Goal: Complete application form: Complete application form

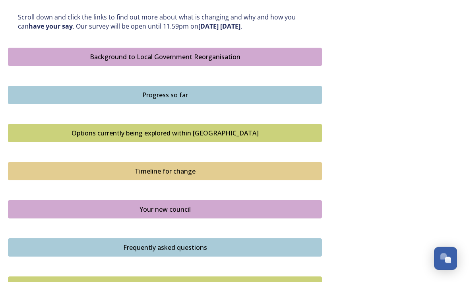
scroll to position [442, 0]
click at [48, 60] on button "Background to Local Government Reorganisation" at bounding box center [165, 56] width 314 height 18
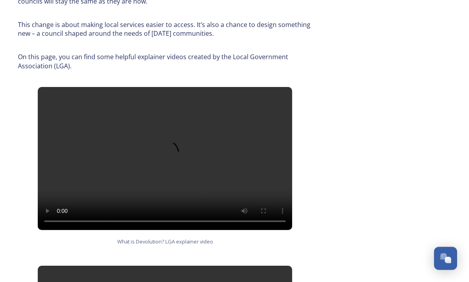
scroll to position [405, 0]
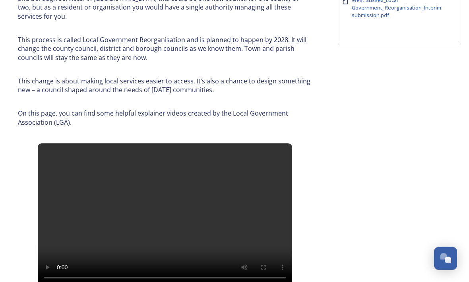
scroll to position [184, 0]
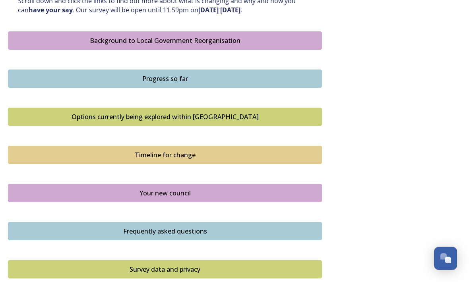
scroll to position [548, 0]
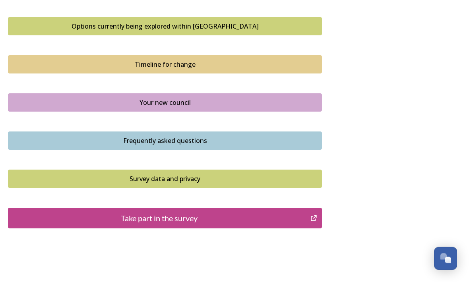
click at [81, 213] on div "Take part in the survey" at bounding box center [159, 219] width 294 height 12
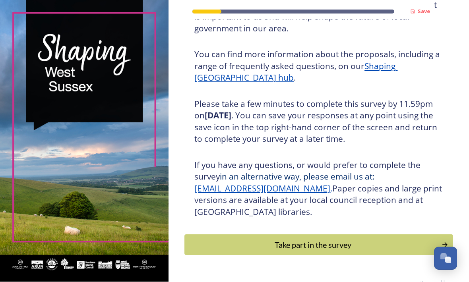
click at [226, 251] on div "Take part in the survey" at bounding box center [313, 245] width 248 height 12
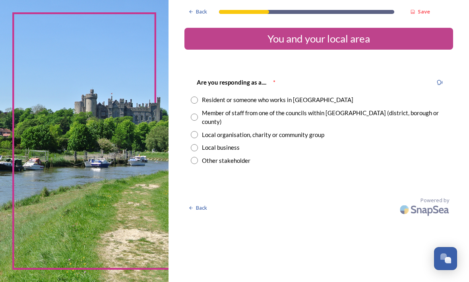
click at [198, 103] on input "radio" at bounding box center [194, 100] width 7 height 7
radio input "true"
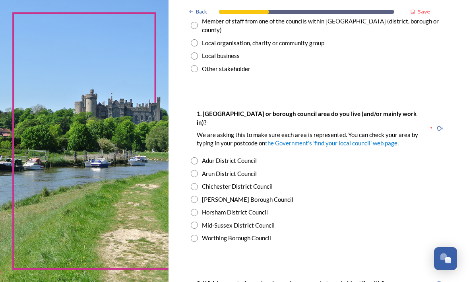
scroll to position [95, 0]
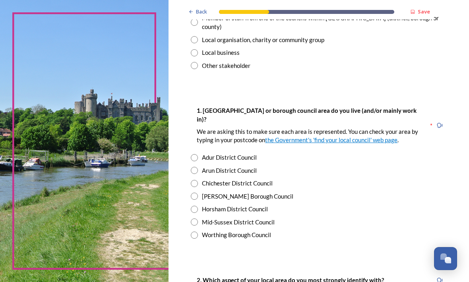
click at [198, 234] on input "radio" at bounding box center [194, 235] width 7 height 7
radio input "true"
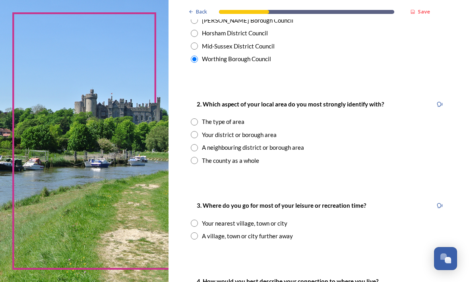
scroll to position [271, 0]
click at [198, 132] on input "radio" at bounding box center [194, 134] width 7 height 7
radio input "true"
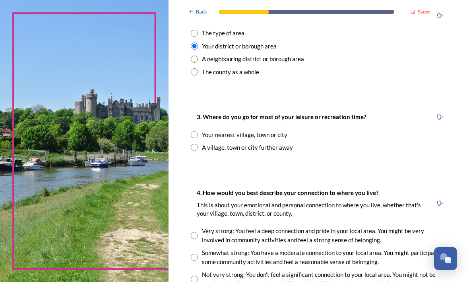
scroll to position [360, 0]
click at [198, 132] on input "radio" at bounding box center [194, 134] width 7 height 7
radio input "true"
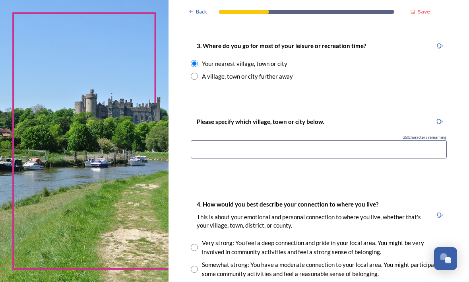
scroll to position [431, 0]
click at [219, 145] on input at bounding box center [319, 149] width 256 height 18
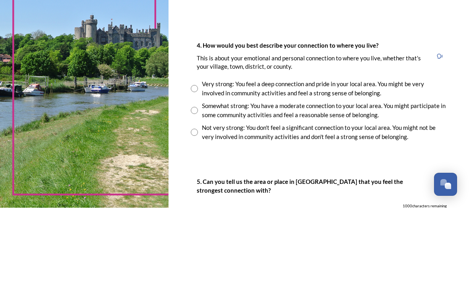
scroll to position [517, 0]
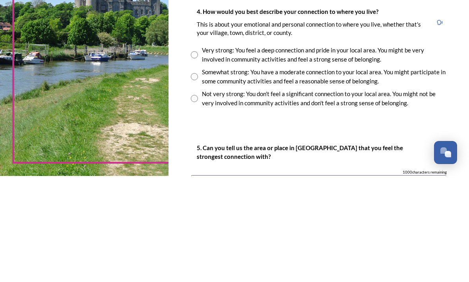
type input "Worthing"
click at [198, 157] on input "radio" at bounding box center [194, 160] width 7 height 7
radio input "true"
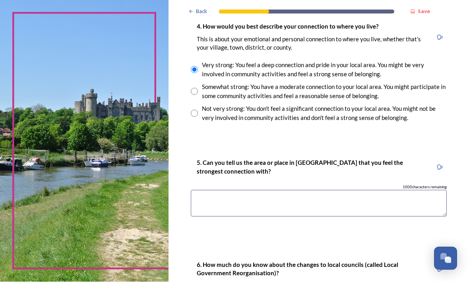
scroll to position [609, 0]
click at [223, 196] on textarea at bounding box center [319, 203] width 256 height 27
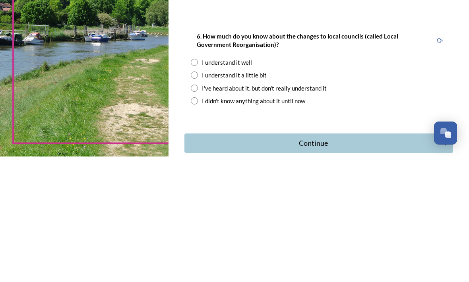
scroll to position [712, 0]
type textarea "Worthing"
click at [198, 197] on input "radio" at bounding box center [194, 200] width 7 height 7
radio input "true"
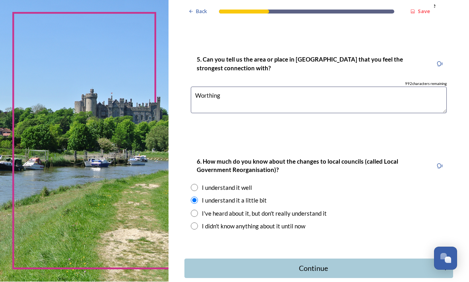
click at [244, 264] on div "Continue" at bounding box center [313, 269] width 249 height 11
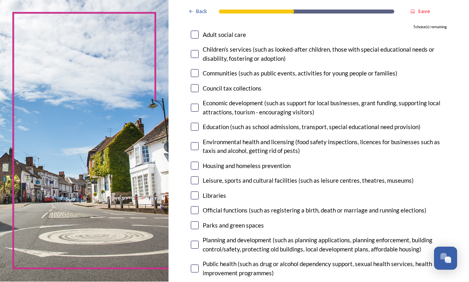
scroll to position [100, 0]
click at [199, 72] on input "checkbox" at bounding box center [195, 74] width 8 height 8
checkbox input "true"
click at [199, 87] on input "checkbox" at bounding box center [195, 89] width 8 height 8
checkbox input "true"
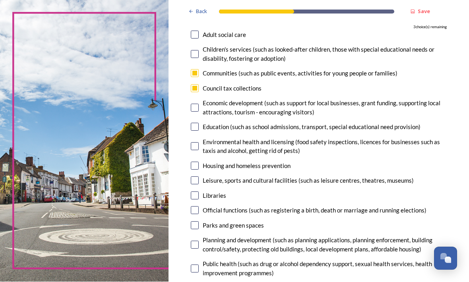
click at [199, 109] on input "checkbox" at bounding box center [195, 108] width 8 height 8
checkbox input "true"
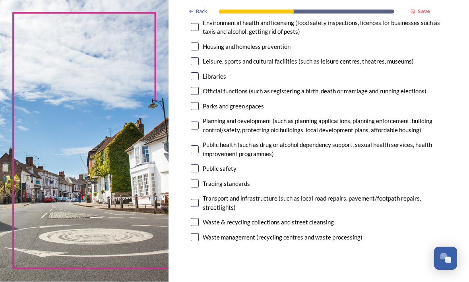
scroll to position [219, 0]
click at [199, 206] on input "checkbox" at bounding box center [195, 204] width 8 height 8
checkbox input "true"
click at [199, 73] on input "checkbox" at bounding box center [195, 77] width 8 height 8
checkbox input "true"
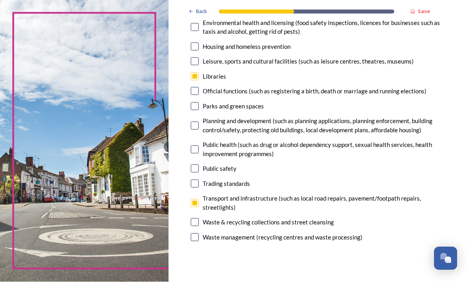
click at [199, 62] on input "checkbox" at bounding box center [195, 62] width 8 height 8
checkbox input "false"
click at [199, 73] on input "checkbox" at bounding box center [195, 77] width 8 height 8
checkbox input "false"
click at [199, 60] on input "checkbox" at bounding box center [195, 62] width 8 height 8
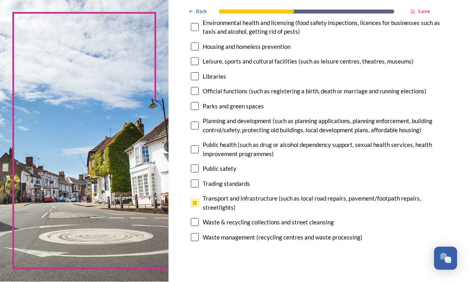
checkbox input "true"
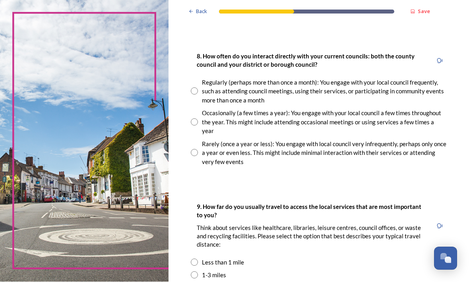
scroll to position [448, 0]
click at [198, 123] on input "radio" at bounding box center [194, 121] width 7 height 7
radio input "true"
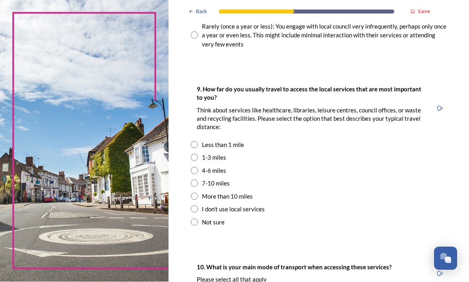
scroll to position [565, 0]
click at [212, 149] on div "Less than 1 mile" at bounding box center [319, 145] width 256 height 9
radio input "true"
click at [198, 155] on input "radio" at bounding box center [194, 157] width 7 height 7
radio input "true"
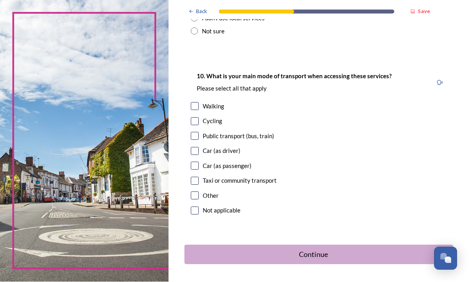
scroll to position [756, 0]
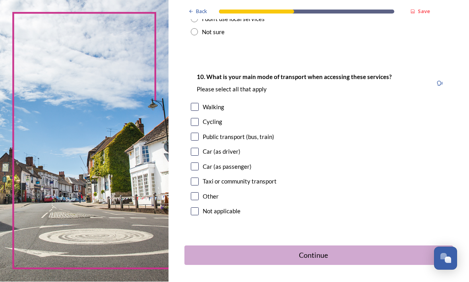
click at [199, 107] on input "checkbox" at bounding box center [195, 107] width 8 height 8
checkbox input "true"
click at [215, 259] on button "Continue" at bounding box center [318, 255] width 269 height 19
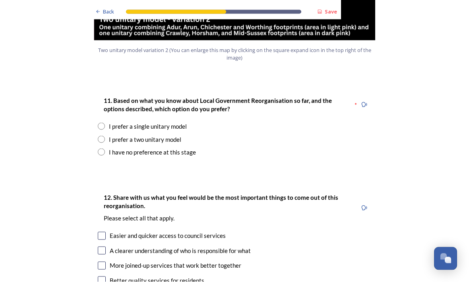
scroll to position [1016, 0]
click at [103, 123] on input "radio" at bounding box center [101, 126] width 7 height 7
radio input "true"
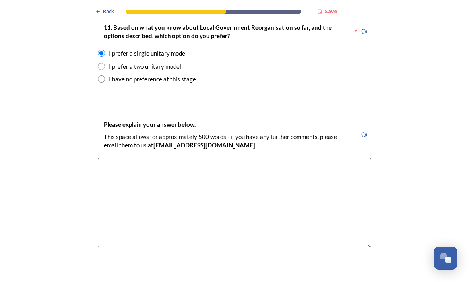
scroll to position [1089, 0]
click at [115, 158] on textarea at bounding box center [234, 202] width 273 height 89
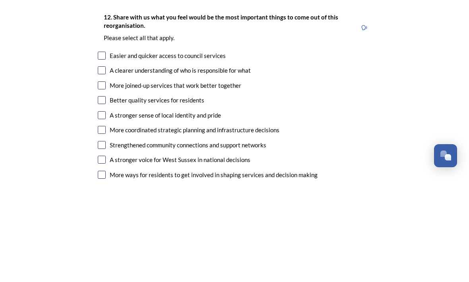
scroll to position [1265, 0]
type textarea "Might as well put it all together. Then you know who you are dealing with."
click at [103, 259] on input "checkbox" at bounding box center [102, 263] width 8 height 8
checkbox input "true"
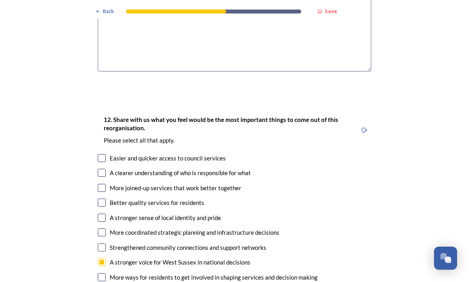
click at [102, 244] on input "checkbox" at bounding box center [102, 248] width 8 height 8
checkbox input "true"
click at [104, 229] on input "checkbox" at bounding box center [102, 233] width 8 height 8
checkbox input "true"
click at [102, 184] on input "checkbox" at bounding box center [102, 188] width 8 height 8
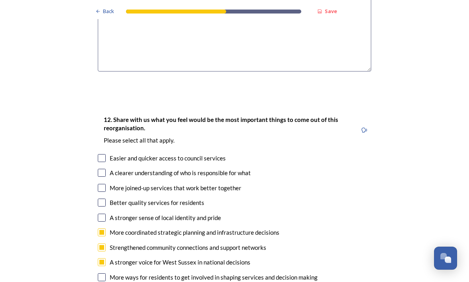
checkbox input "true"
click at [103, 169] on input "checkbox" at bounding box center [102, 173] width 8 height 8
checkbox input "true"
click at [104, 155] on input "checkbox" at bounding box center [102, 159] width 8 height 8
checkbox input "true"
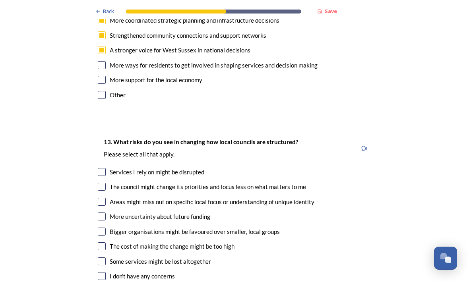
scroll to position [1477, 0]
click at [103, 183] on input "checkbox" at bounding box center [102, 187] width 8 height 8
checkbox input "true"
click at [103, 228] on input "checkbox" at bounding box center [102, 232] width 8 height 8
checkbox input "true"
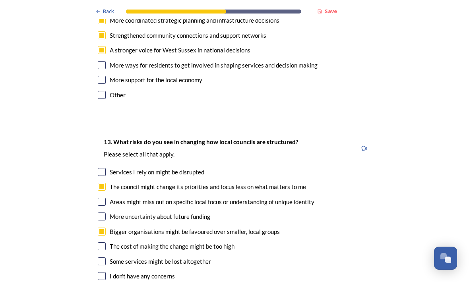
click at [104, 258] on input "checkbox" at bounding box center [102, 262] width 8 height 8
checkbox input "true"
click at [105, 198] on input "checkbox" at bounding box center [102, 202] width 8 height 8
checkbox input "true"
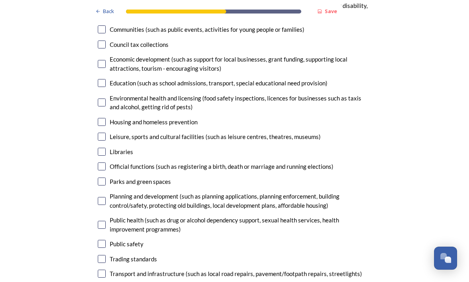
scroll to position [1878, 0]
click at [105, 133] on input "checkbox" at bounding box center [102, 137] width 8 height 8
checkbox input "true"
click at [105, 148] on input "checkbox" at bounding box center [102, 152] width 8 height 8
checkbox input "true"
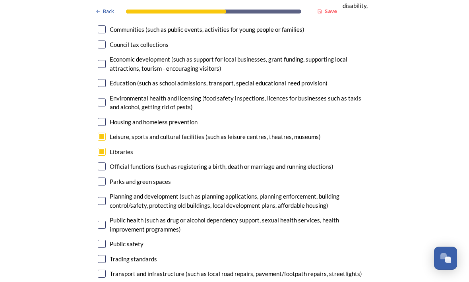
click at [105, 163] on input "checkbox" at bounding box center [102, 167] width 8 height 8
checkbox input "true"
click at [103, 270] on input "checkbox" at bounding box center [102, 274] width 8 height 8
checkbox input "true"
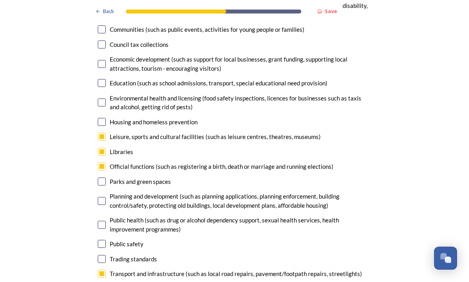
checkbox input "true"
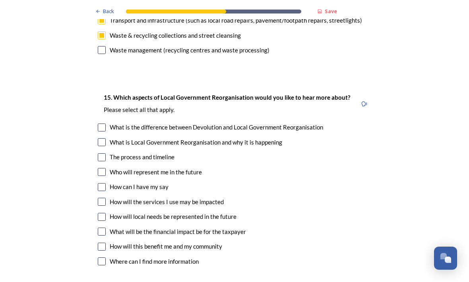
scroll to position [2134, 0]
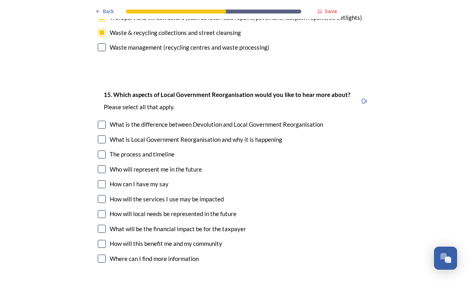
click at [105, 121] on input "checkbox" at bounding box center [102, 125] width 8 height 8
checkbox input "true"
click at [102, 136] on input "checkbox" at bounding box center [102, 140] width 8 height 8
checkbox input "true"
click at [104, 166] on input "checkbox" at bounding box center [102, 170] width 8 height 8
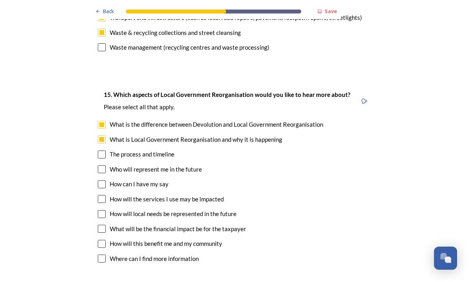
checkbox input "true"
click at [101, 196] on input "checkbox" at bounding box center [102, 200] width 8 height 8
checkbox input "true"
click at [96, 190] on div "15. Which aspects of Local Government Reorganisation would you like to hear mor…" at bounding box center [234, 178] width 286 height 192
click at [105, 225] on input "checkbox" at bounding box center [102, 229] width 8 height 8
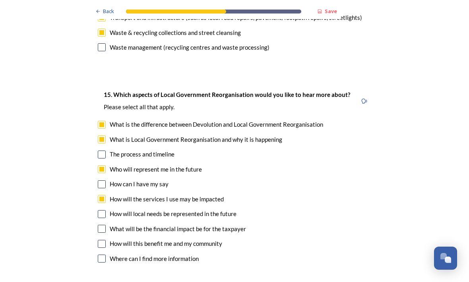
checkbox input "true"
click at [103, 240] on input "checkbox" at bounding box center [102, 244] width 8 height 8
checkbox input "true"
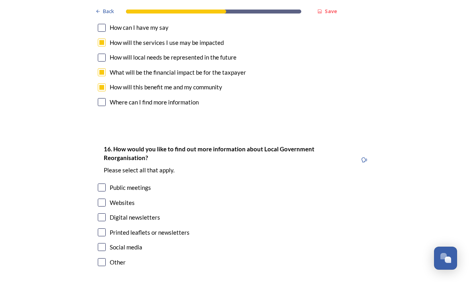
scroll to position [2291, 0]
click at [103, 199] on input "checkbox" at bounding box center [102, 203] width 8 height 8
checkbox input "true"
click at [103, 229] on input "checkbox" at bounding box center [102, 233] width 8 height 8
checkbox input "true"
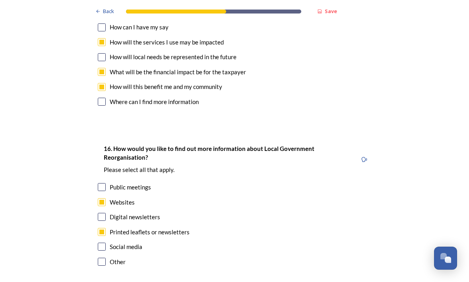
click at [101, 243] on input "checkbox" at bounding box center [102, 247] width 8 height 8
checkbox input "true"
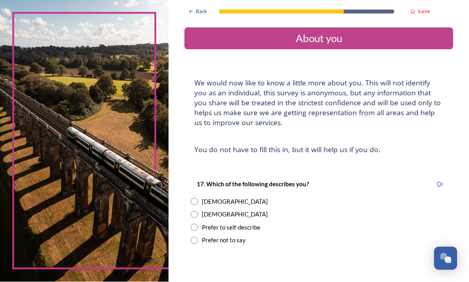
click at [198, 202] on input "radio" at bounding box center [194, 201] width 7 height 7
radio input "true"
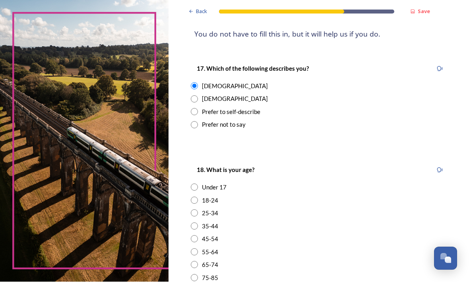
scroll to position [116, 0]
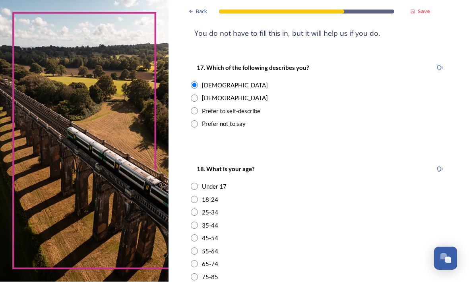
click at [198, 248] on input "radio" at bounding box center [194, 251] width 7 height 7
radio input "true"
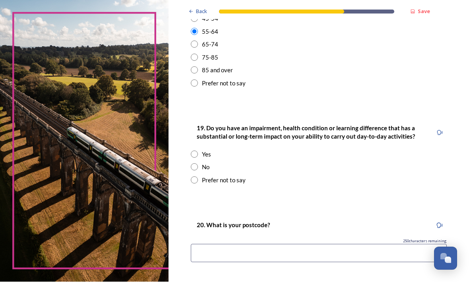
scroll to position [336, 0]
click at [198, 171] on input "radio" at bounding box center [194, 167] width 7 height 7
radio input "true"
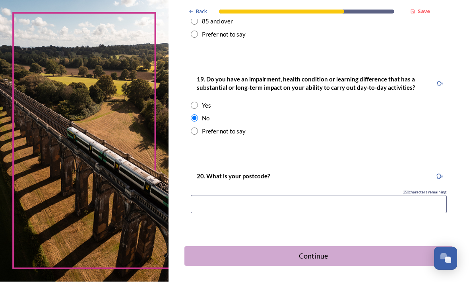
scroll to position [385, 0]
click at [221, 213] on input at bounding box center [319, 205] width 256 height 18
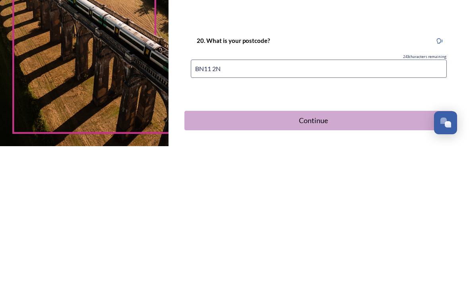
type input "BN11 2NA"
click at [220, 251] on div "Continue" at bounding box center [313, 256] width 249 height 11
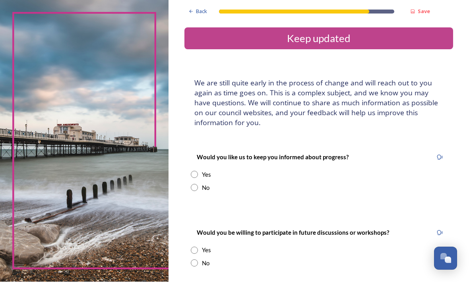
click at [198, 186] on input "radio" at bounding box center [194, 187] width 7 height 7
radio input "true"
click at [198, 260] on input "radio" at bounding box center [194, 263] width 7 height 7
radio input "true"
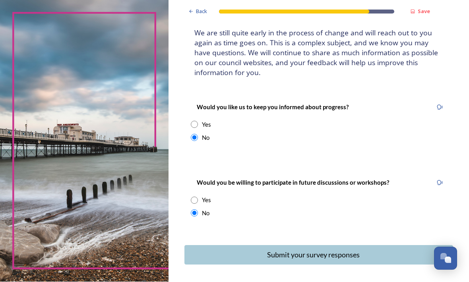
scroll to position [50, 0]
click at [233, 255] on div "Submit your survey responses" at bounding box center [313, 255] width 249 height 11
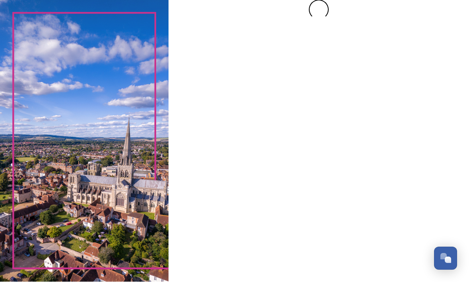
scroll to position [0, 0]
